Goal: Feedback & Contribution: Leave review/rating

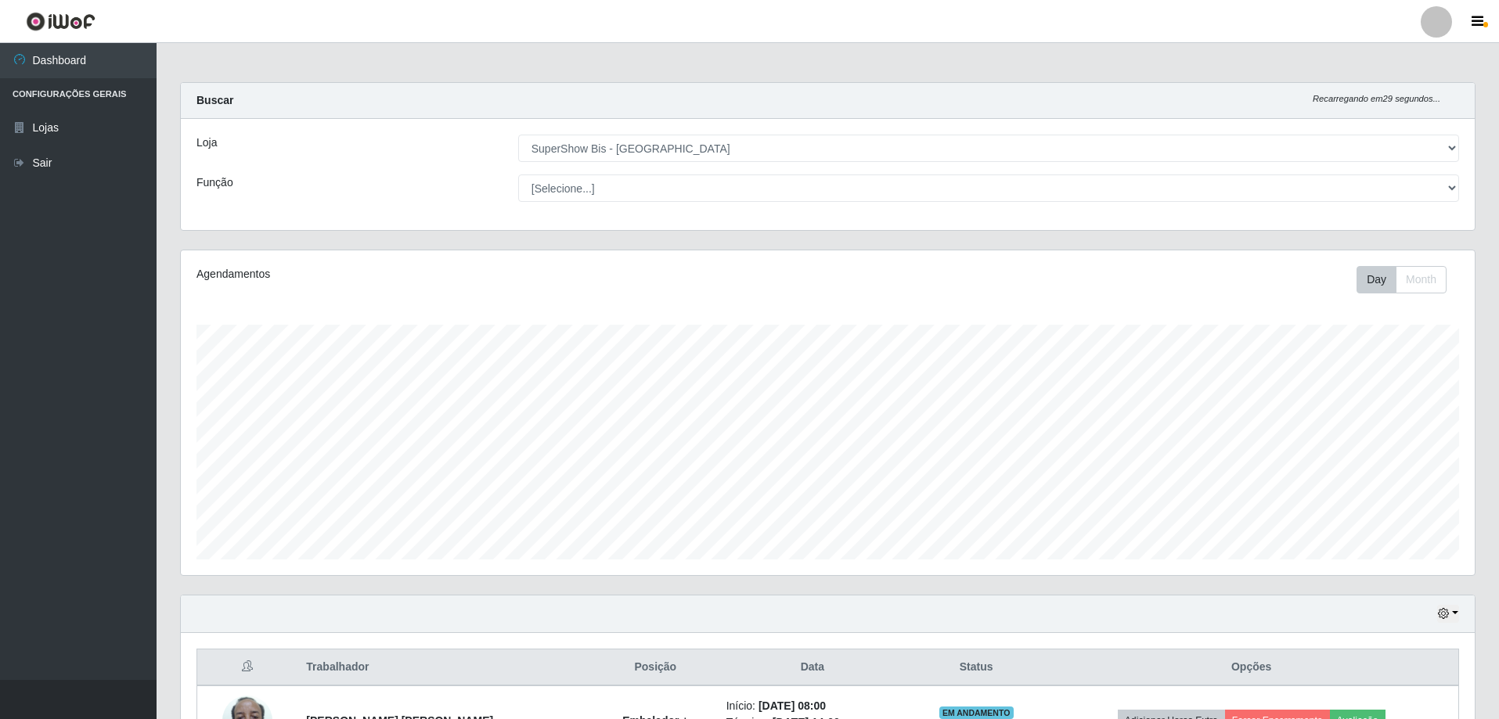
select select "59"
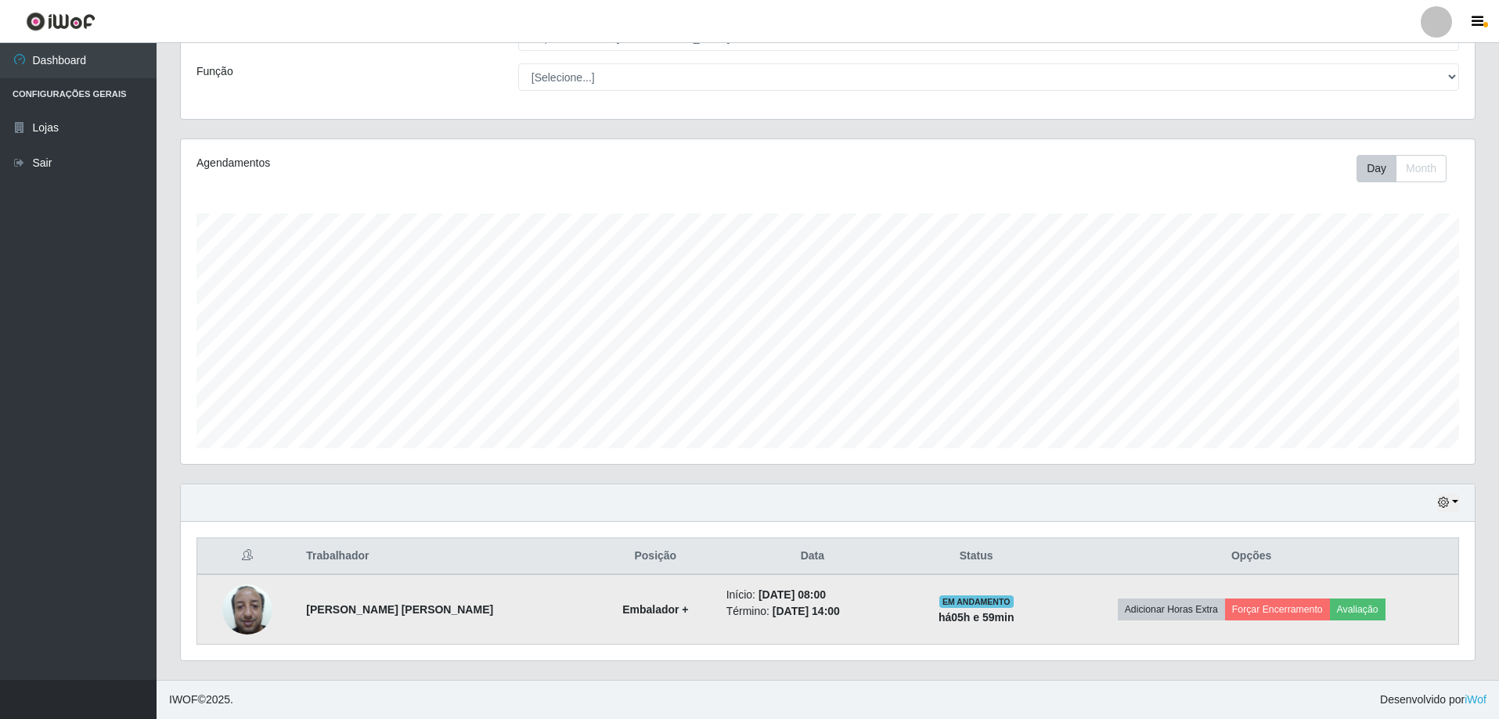
scroll to position [325, 1294]
click at [1348, 607] on button "Avaliação" at bounding box center [1358, 610] width 56 height 22
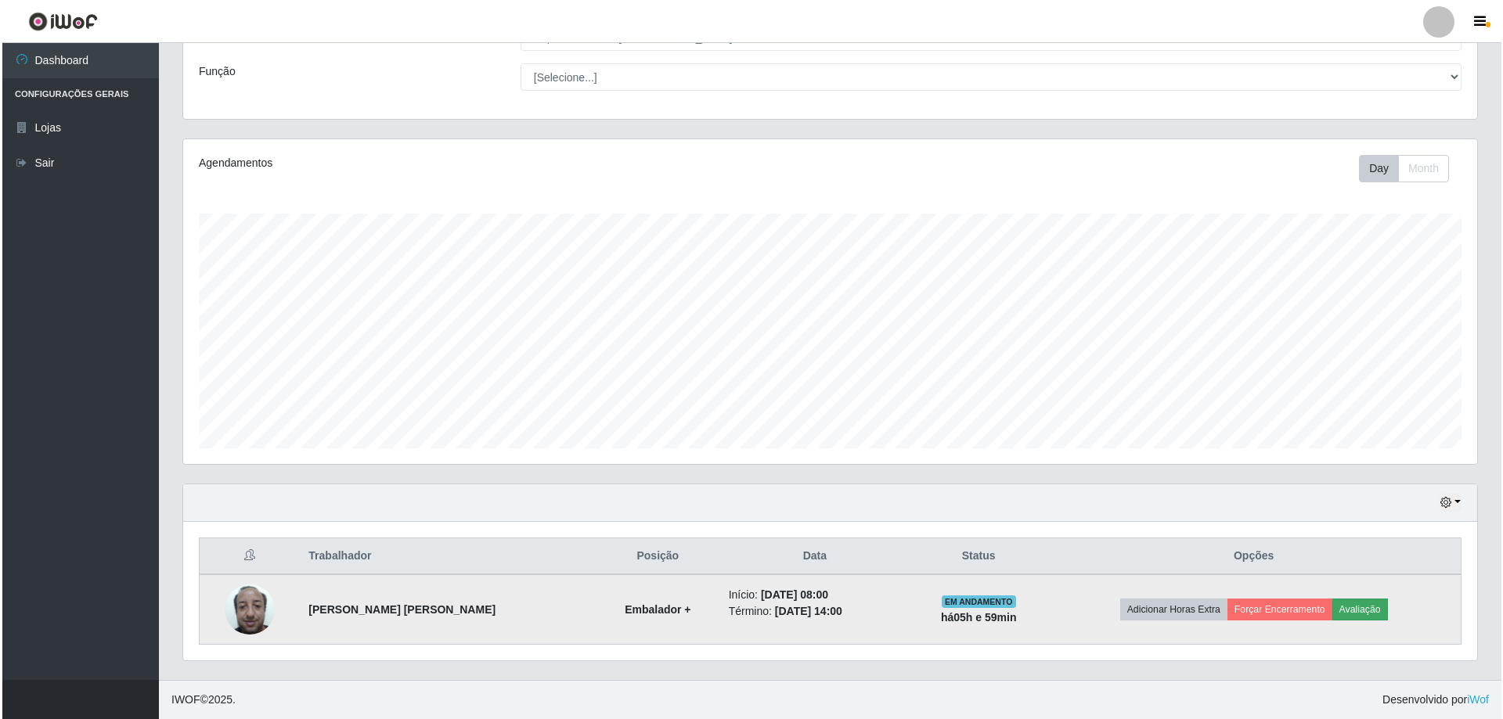
scroll to position [325, 1286]
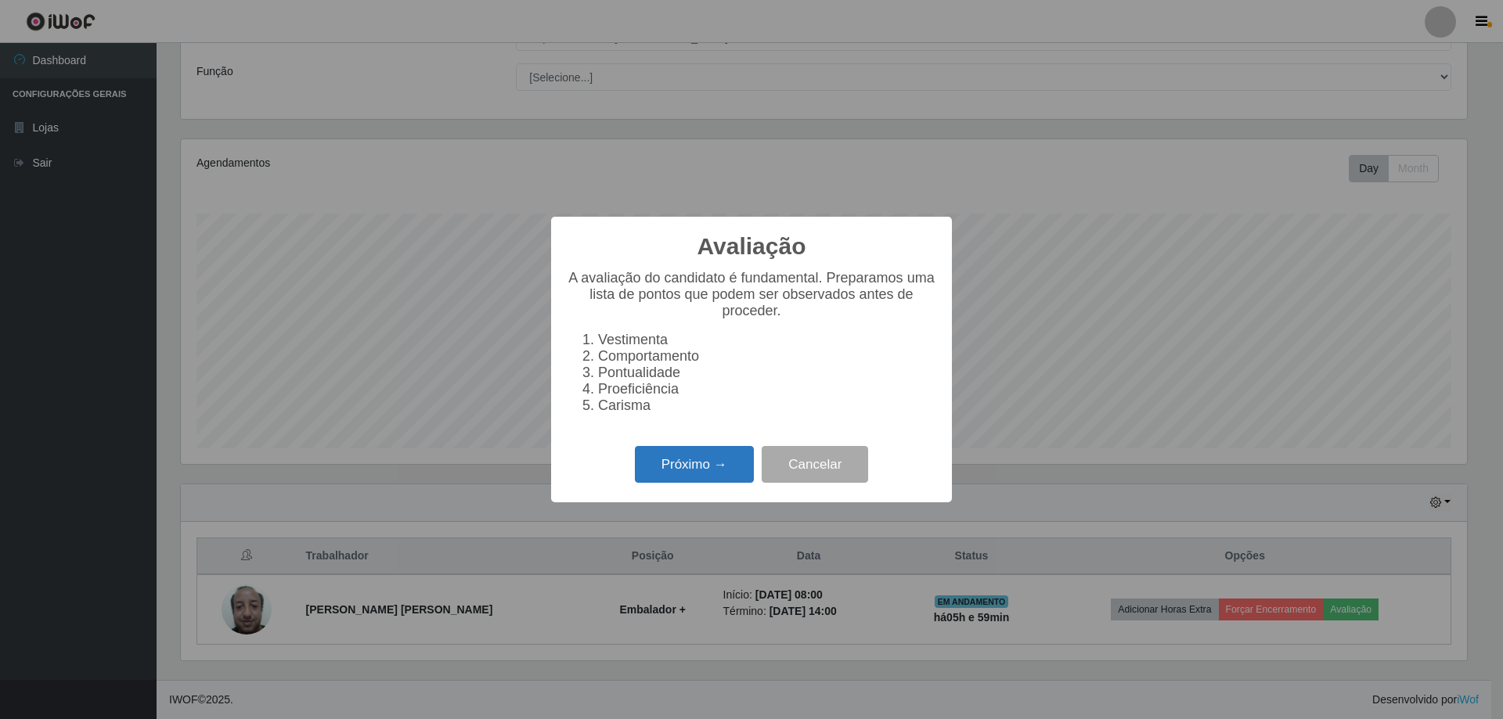
click at [704, 473] on button "Próximo →" at bounding box center [694, 464] width 119 height 37
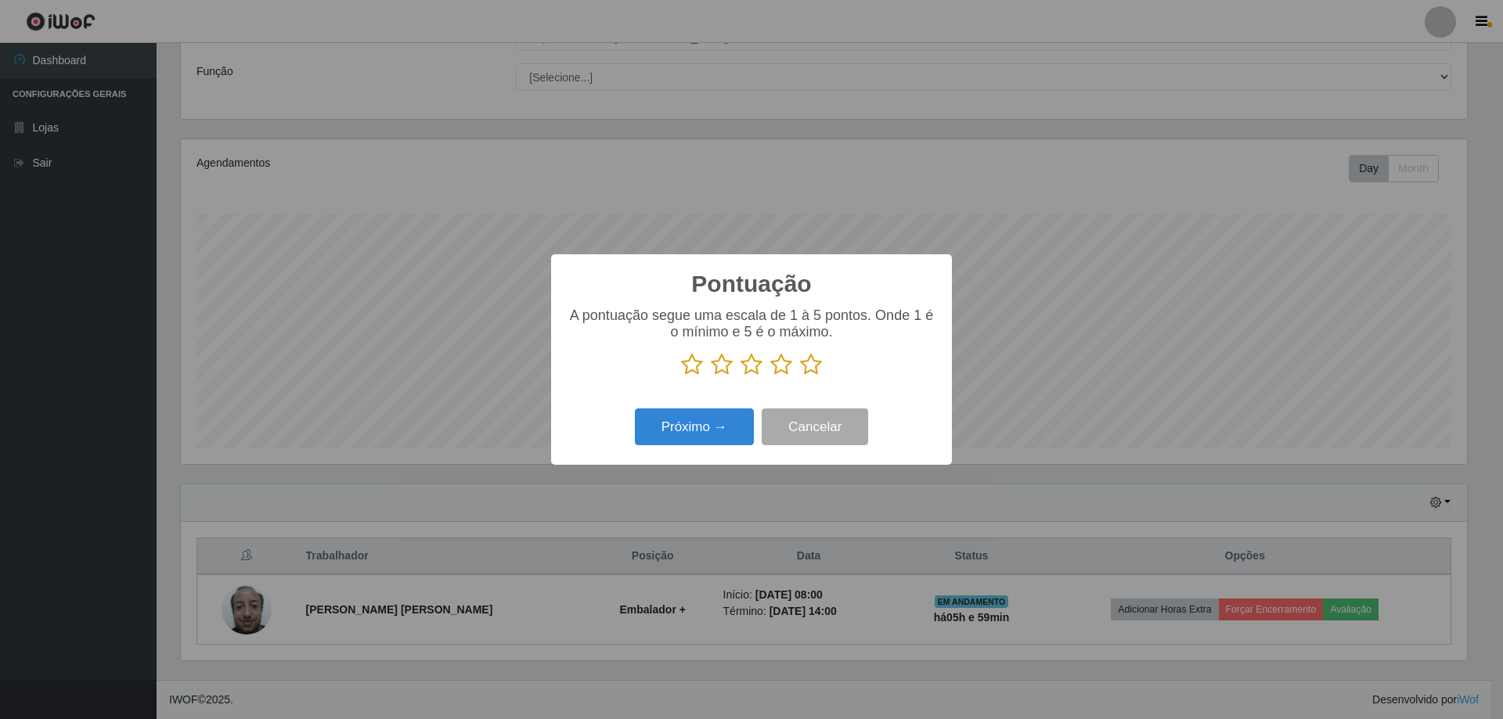
scroll to position [782313, 781352]
click at [807, 366] on icon at bounding box center [811, 364] width 22 height 23
click at [800, 376] on input "radio" at bounding box center [800, 376] width 0 height 0
click at [694, 430] on button "Próximo →" at bounding box center [694, 427] width 119 height 37
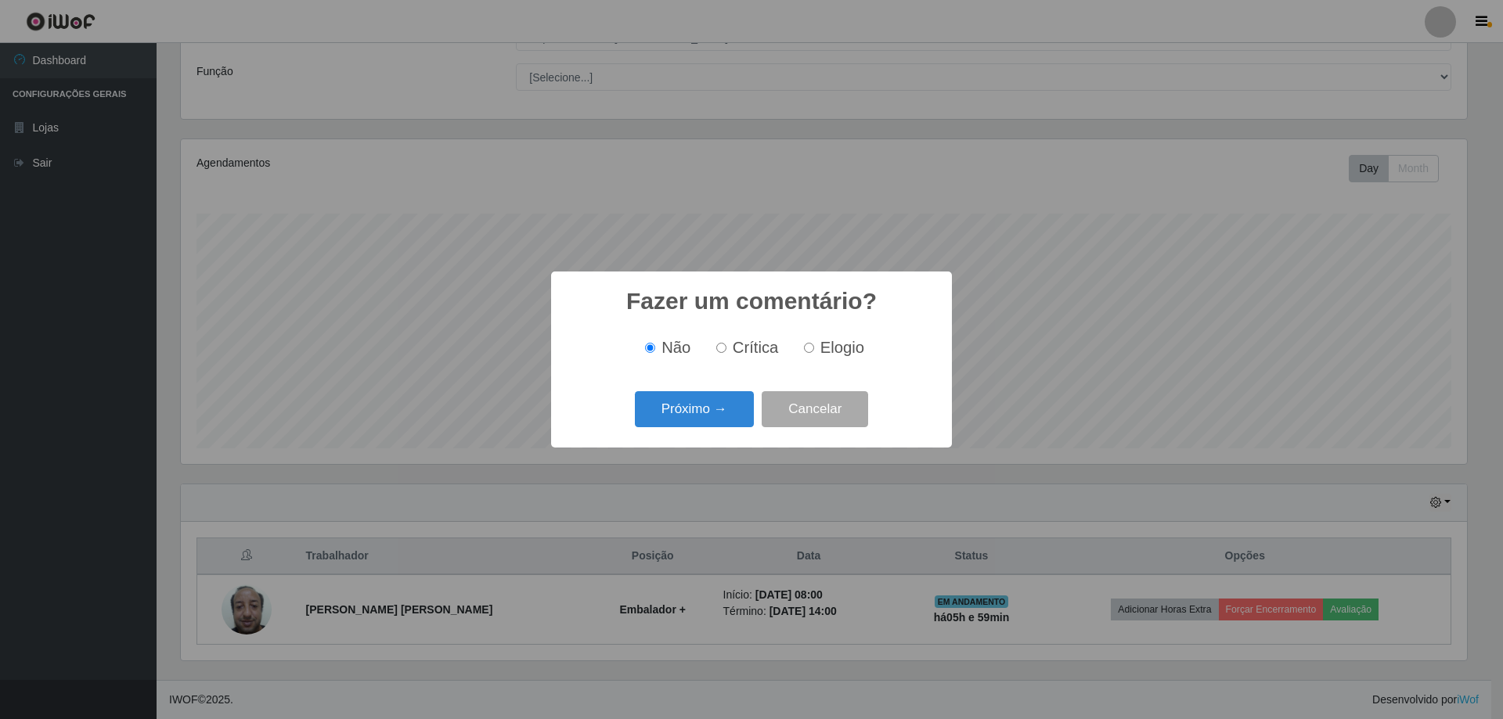
click at [809, 351] on input "Elogio" at bounding box center [809, 348] width 10 height 10
radio input "true"
click at [702, 409] on button "Próximo →" at bounding box center [694, 409] width 119 height 37
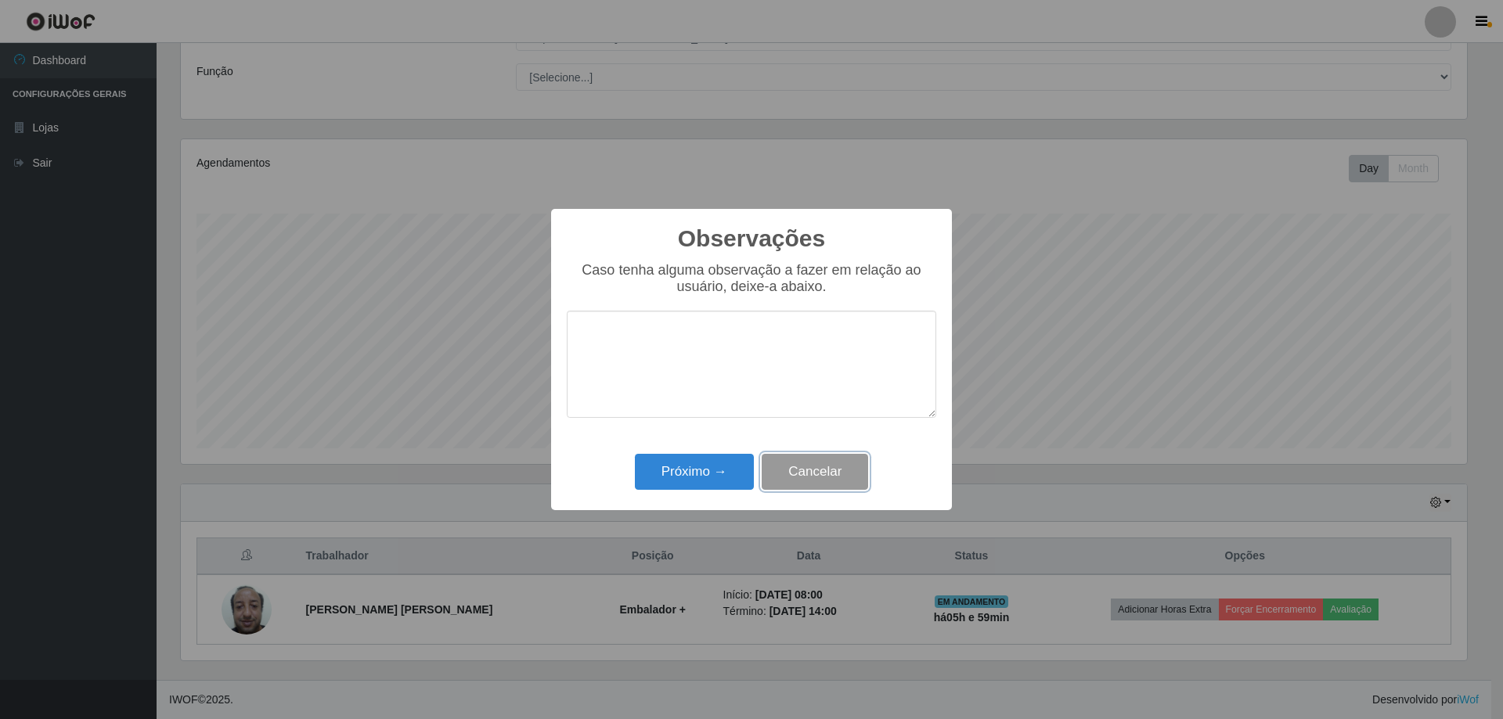
click at [798, 470] on button "Cancelar" at bounding box center [815, 472] width 106 height 37
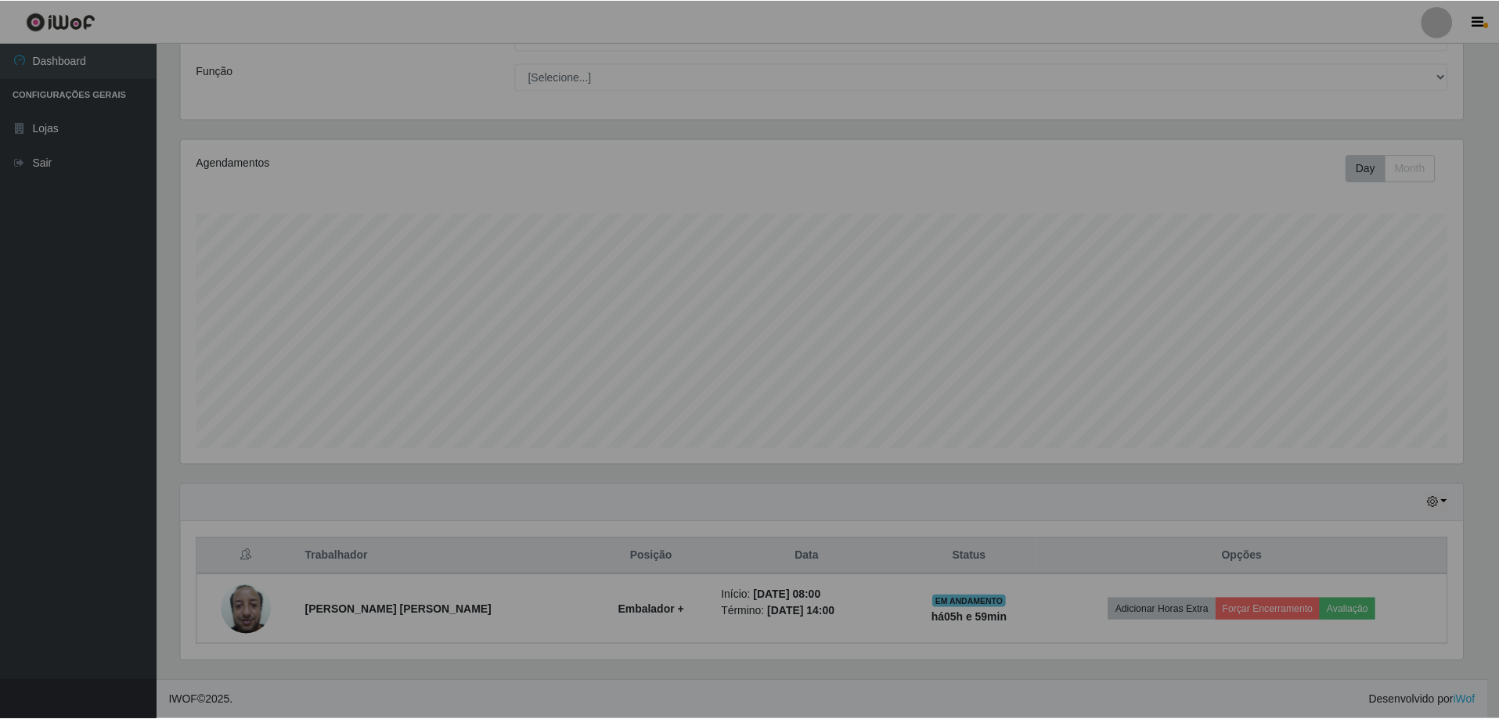
scroll to position [325, 1294]
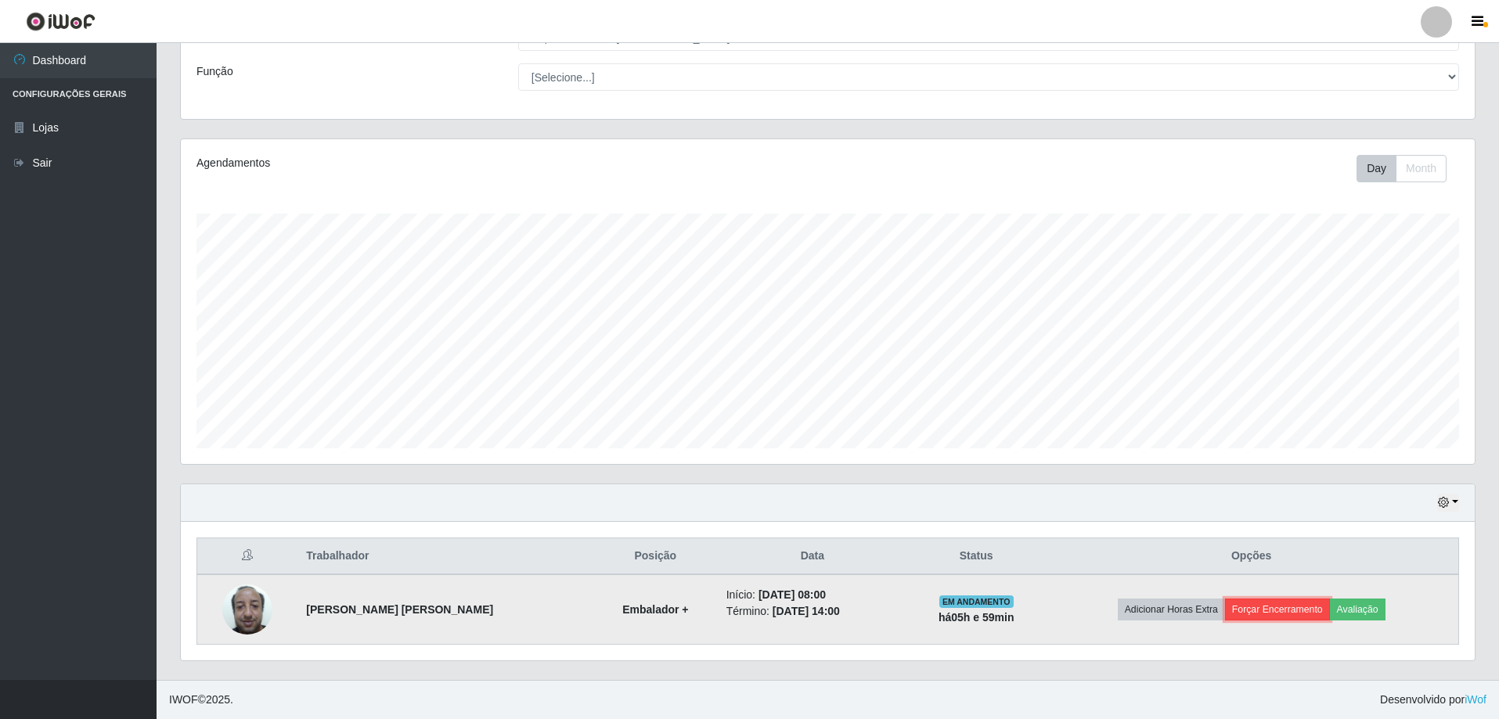
click at [1274, 610] on button "Forçar Encerramento" at bounding box center [1277, 610] width 105 height 22
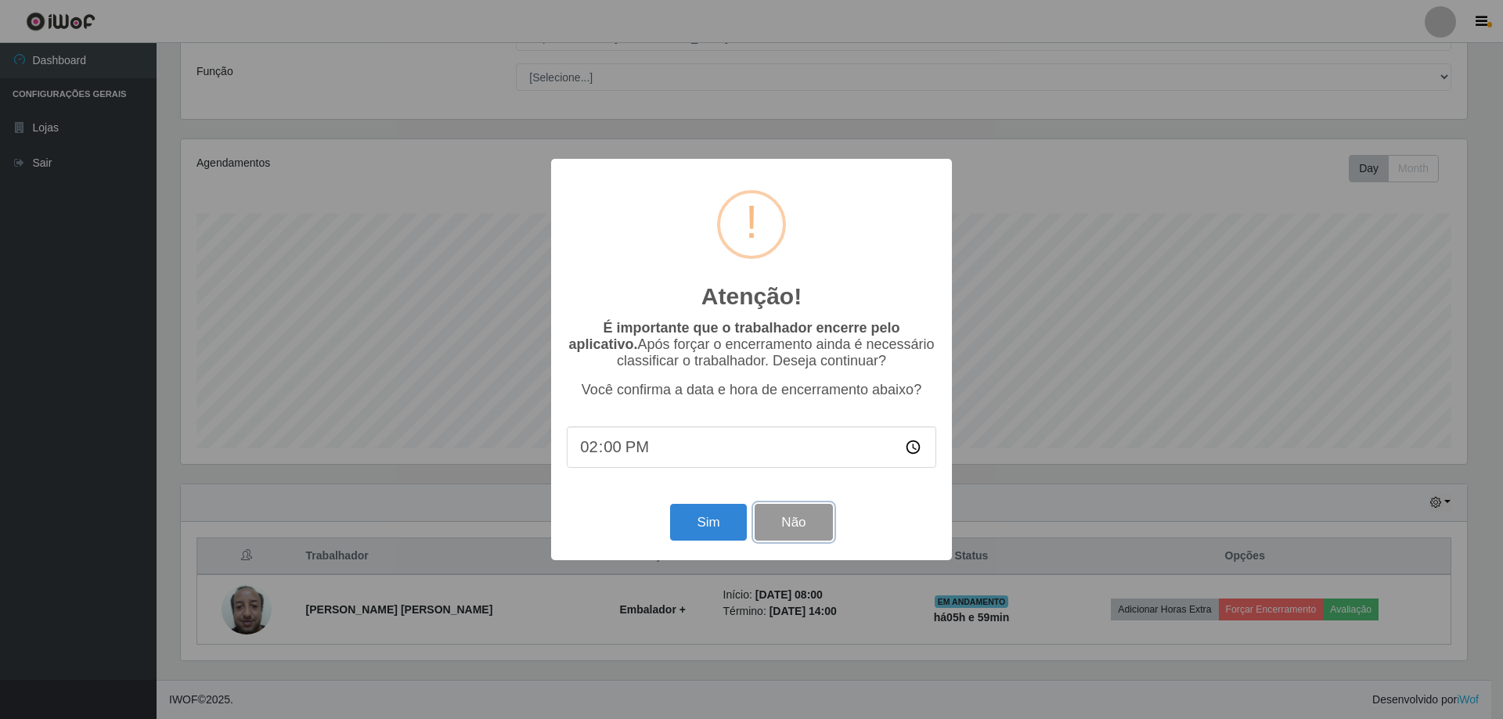
click at [795, 535] on button "Não" at bounding box center [792, 522] width 77 height 37
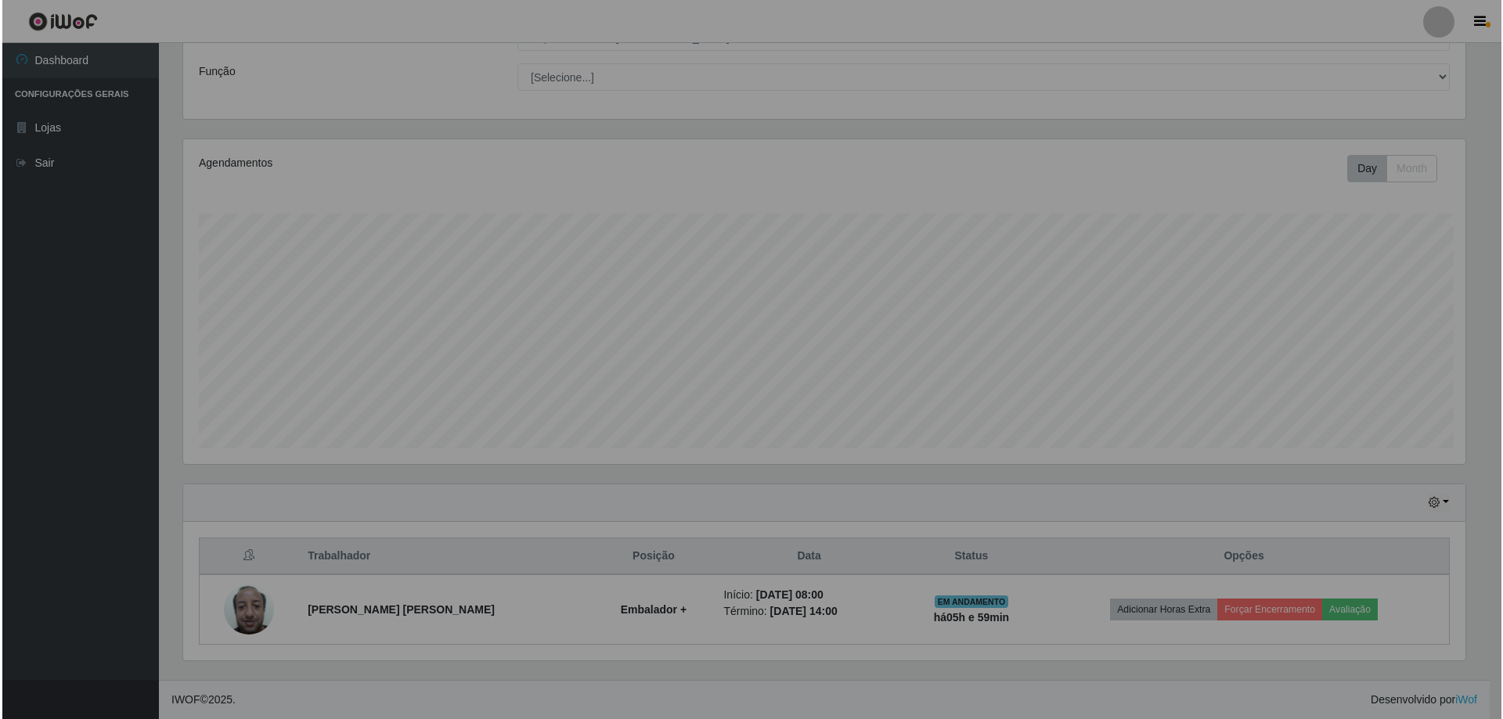
scroll to position [325, 1294]
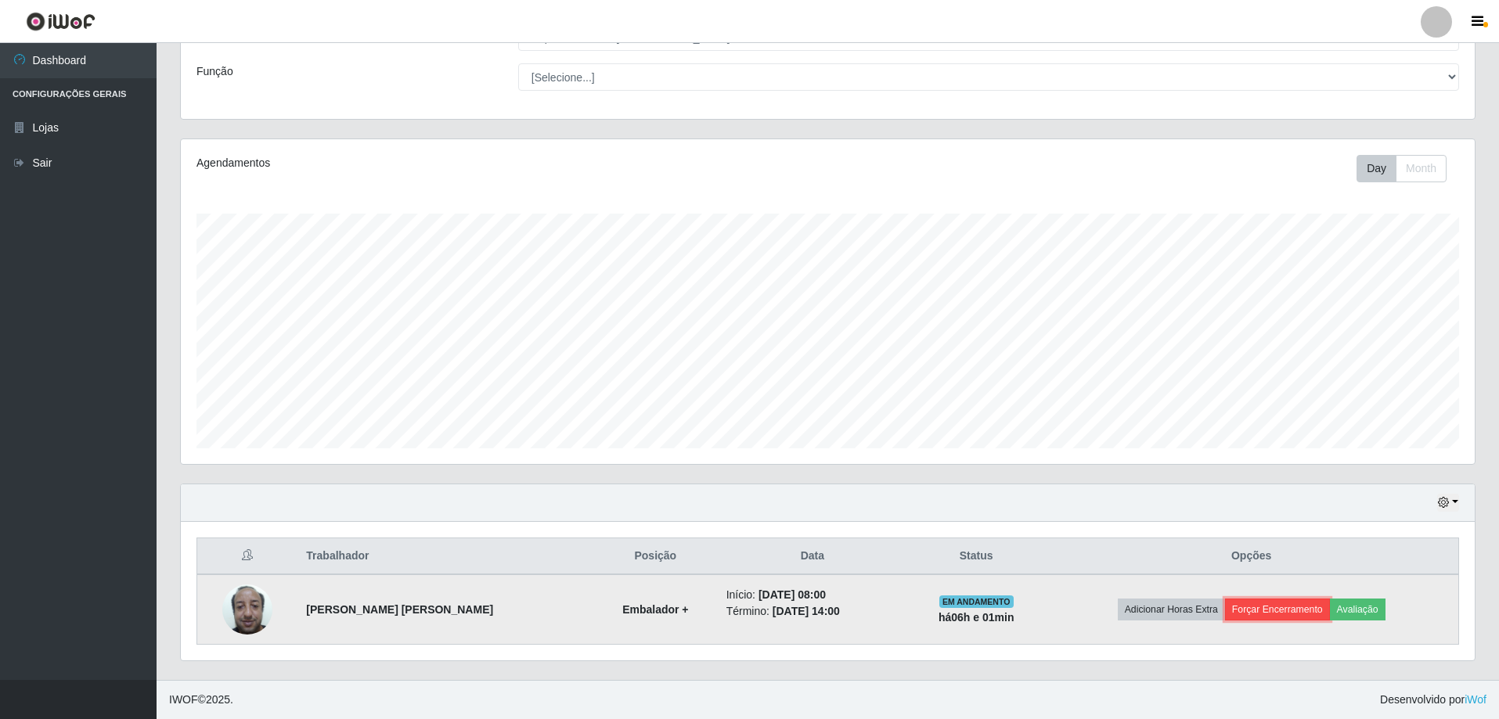
click at [1266, 603] on button "Forçar Encerramento" at bounding box center [1277, 610] width 105 height 22
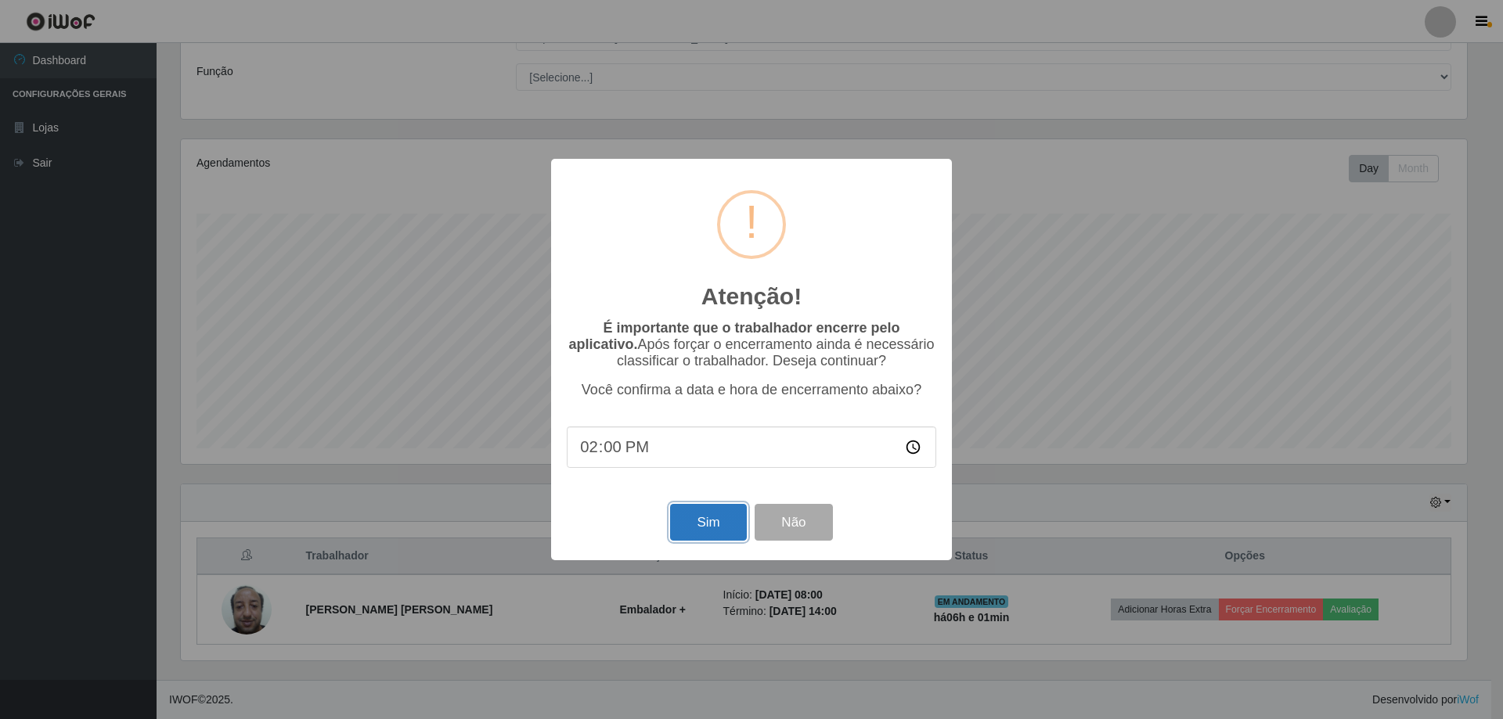
click at [707, 520] on button "Sim" at bounding box center [708, 522] width 76 height 37
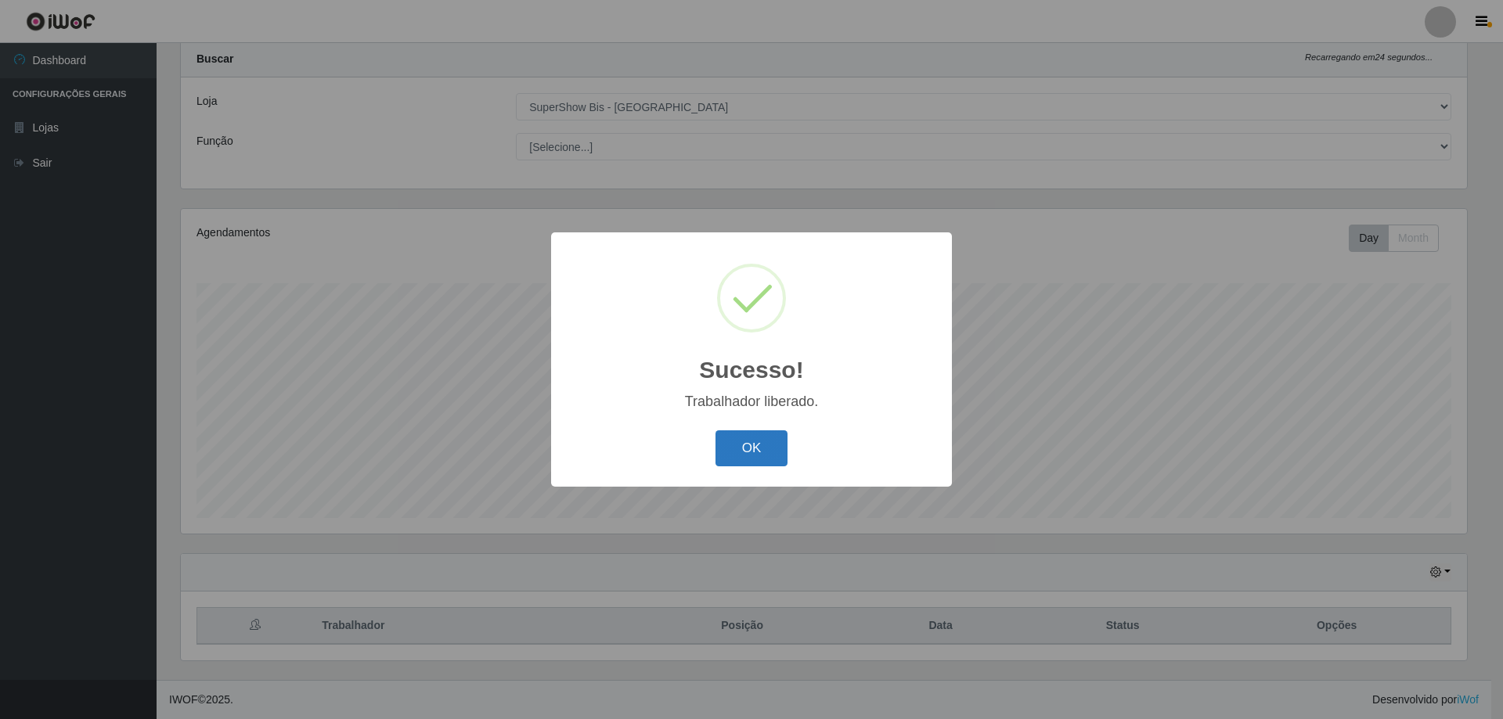
click at [753, 451] on button "OK" at bounding box center [751, 448] width 73 height 37
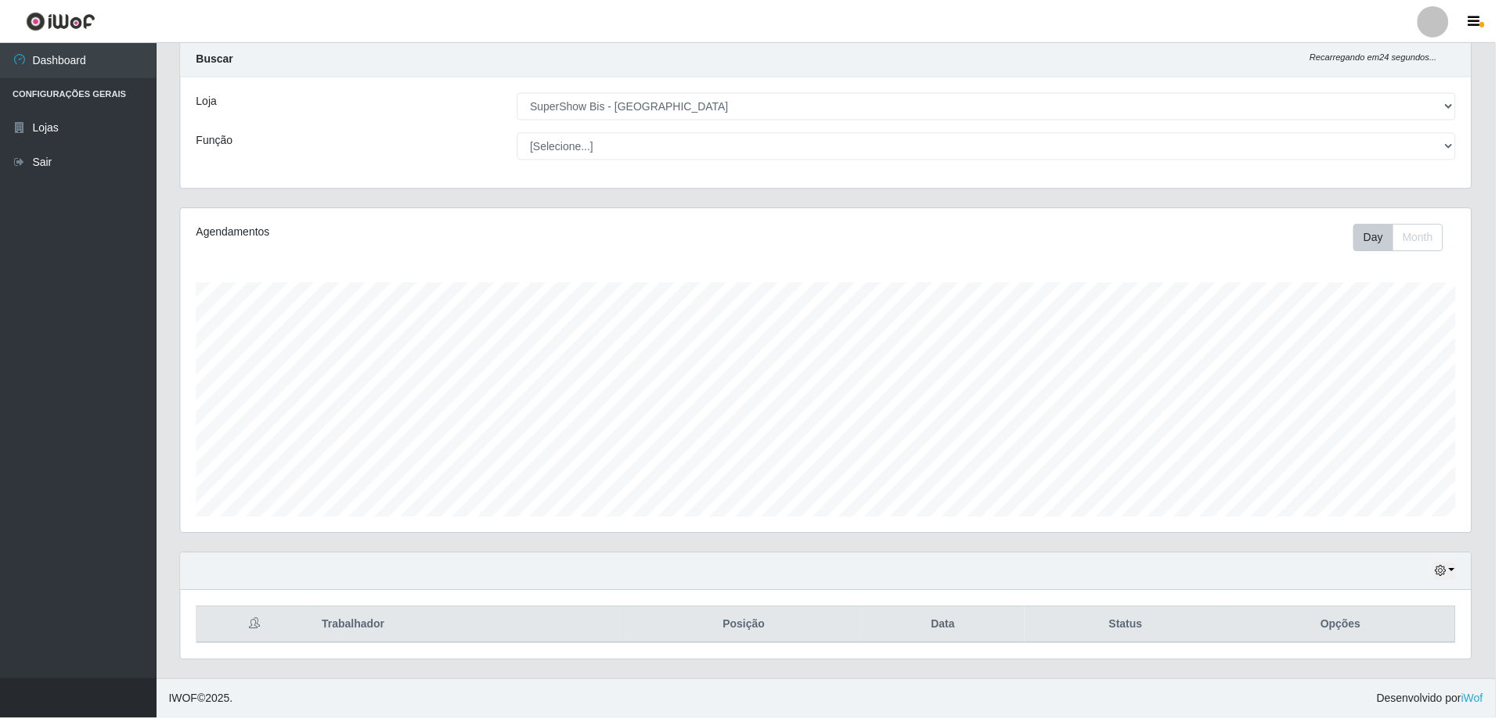
scroll to position [325, 1294]
